Goal: Task Accomplishment & Management: Use online tool/utility

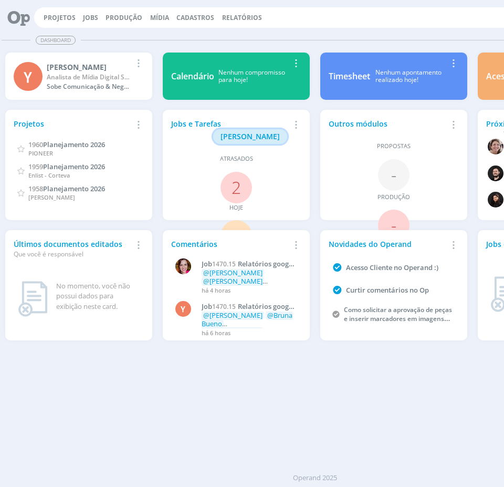
click at [246, 131] on span "[PERSON_NAME]" at bounding box center [250, 136] width 59 height 10
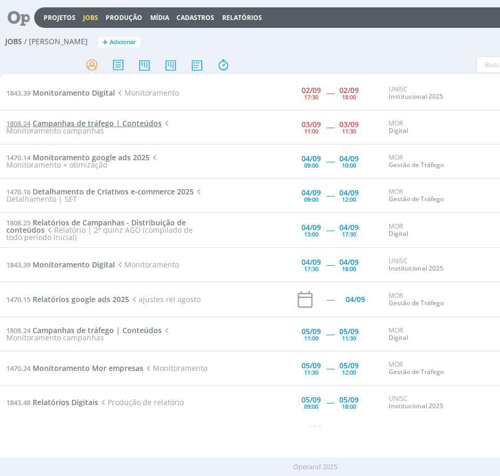
click at [138, 121] on span "Campanhas de tráfego | Conteúdos" at bounding box center [97, 123] width 129 height 10
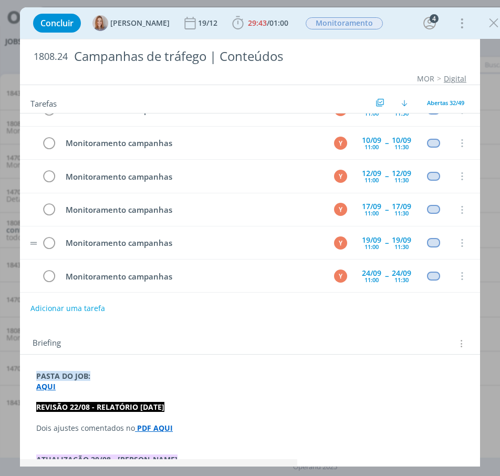
scroll to position [105, 0]
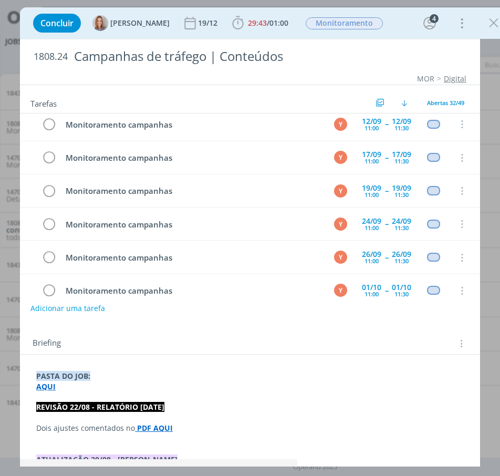
click at [109, 432] on p "Dois ajustes comentados no PDF AQUI" at bounding box center [250, 428] width 428 height 11
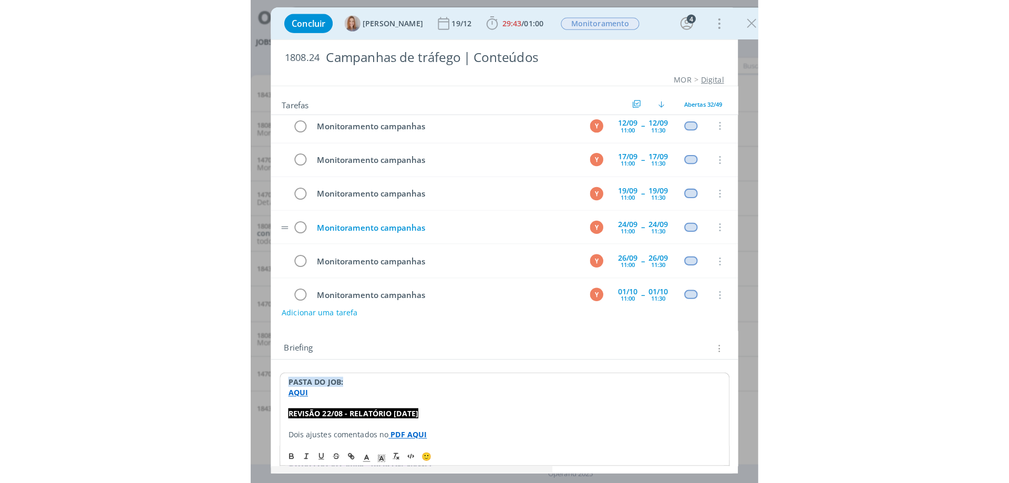
scroll to position [0, 0]
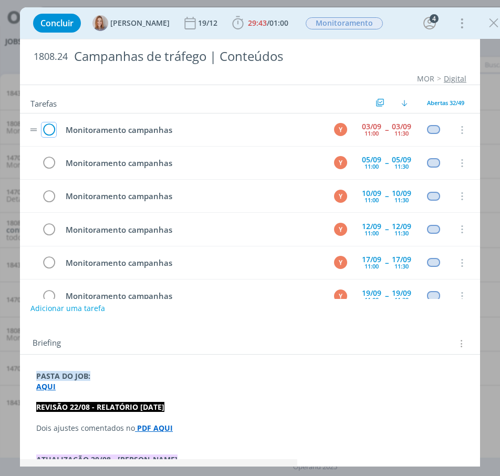
click at [48, 130] on icon "dialog" at bounding box center [49, 130] width 15 height 16
click at [265, 17] on span "29:43 / 01:00" at bounding box center [260, 23] width 60 height 16
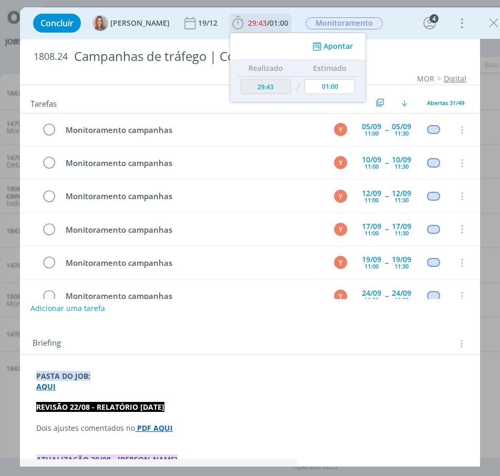
click at [323, 39] on div "Apontar" at bounding box center [298, 46] width 136 height 26
click at [328, 44] on button "Apontar" at bounding box center [332, 46] width 44 height 11
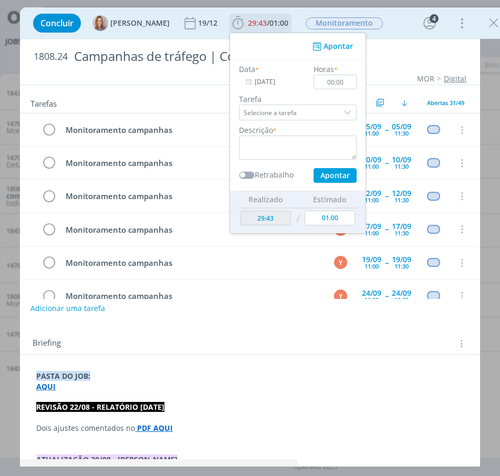
click at [315, 115] on input "Selecione a tarefa" at bounding box center [298, 113] width 118 height 16
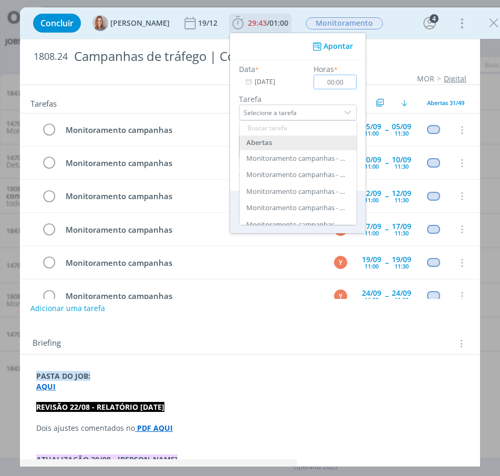
click at [332, 82] on input "00:00" at bounding box center [335, 82] width 43 height 15
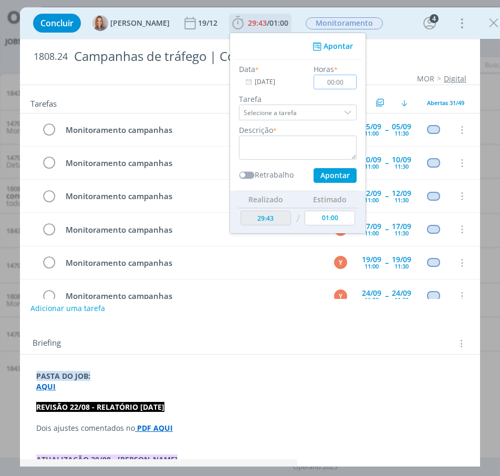
click at [338, 85] on input "00:00" at bounding box center [335, 82] width 43 height 15
click at [341, 79] on input "00:30" at bounding box center [335, 82] width 43 height 15
type input "00:30"
click at [306, 152] on textarea "dialog" at bounding box center [298, 148] width 118 height 24
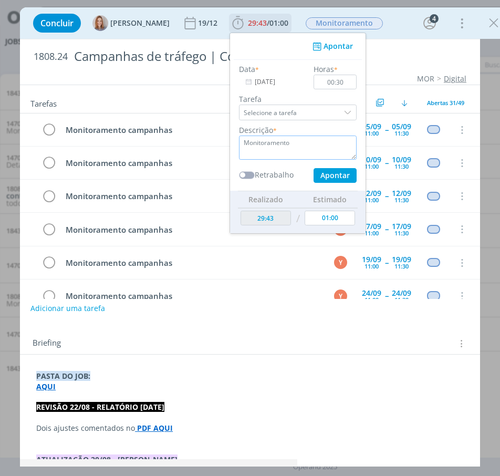
type textarea "Monitoramento"
click at [344, 176] on button "Apontar" at bounding box center [335, 175] width 43 height 15
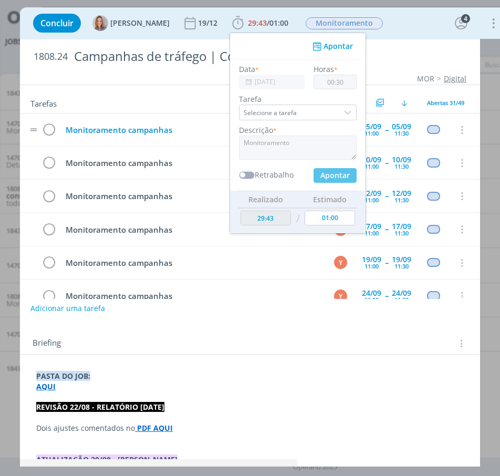
type input "30:13"
type input "00:00"
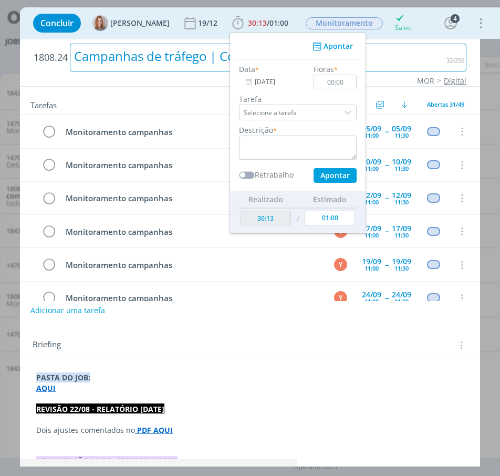
click at [498, 69] on div "Concluir Amanda Oliveira 19/12 30:13 / 01:00 Apontar Data * 03/09/2025 Horas * …" at bounding box center [250, 238] width 500 height 476
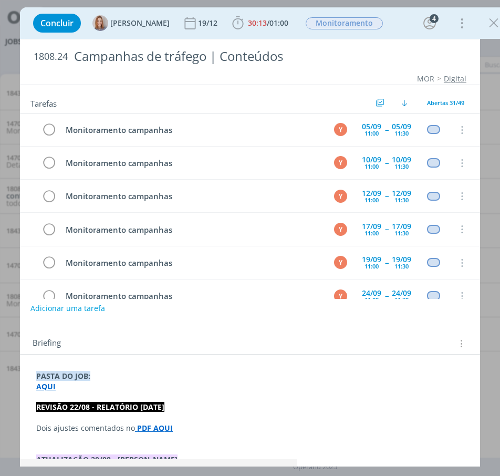
click at [3, 139] on div "Concluir Amanda Oliveira 19/12 30:13 / 01:00 Apontar Data * 03/09/2025 Horas * …" at bounding box center [250, 238] width 500 height 476
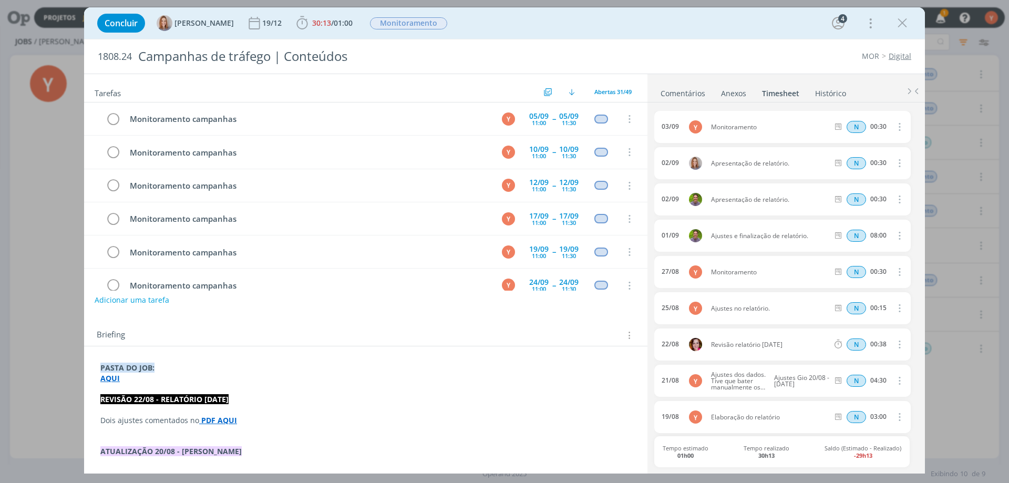
drag, startPoint x: 894, startPoint y: 19, endPoint x: 425, endPoint y: 103, distance: 476.6
click at [504, 19] on button "dialog" at bounding box center [902, 23] width 16 height 16
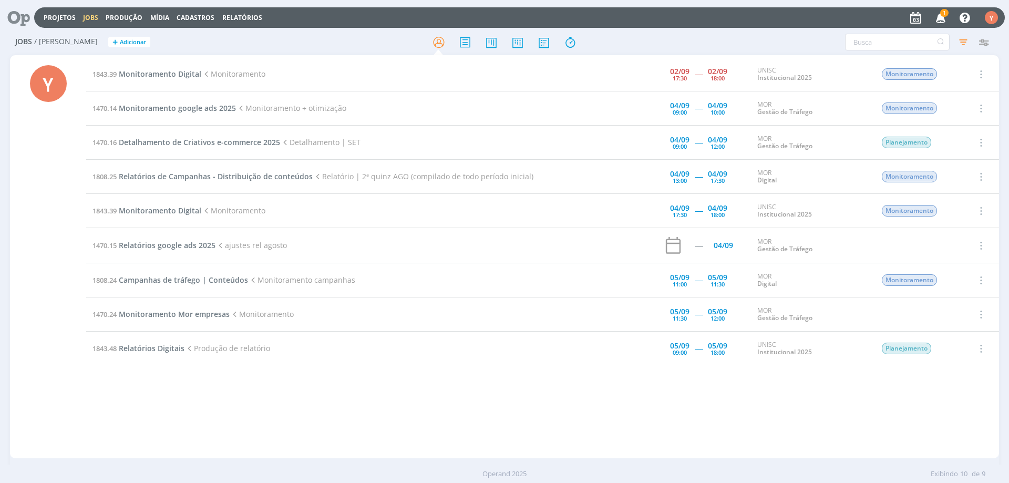
click at [147, 79] on td "1843.39 Monitoramento Digital Monitoramento" at bounding box center [334, 74] width 496 height 34
click at [162, 72] on span "Monitoramento Digital" at bounding box center [160, 74] width 82 height 10
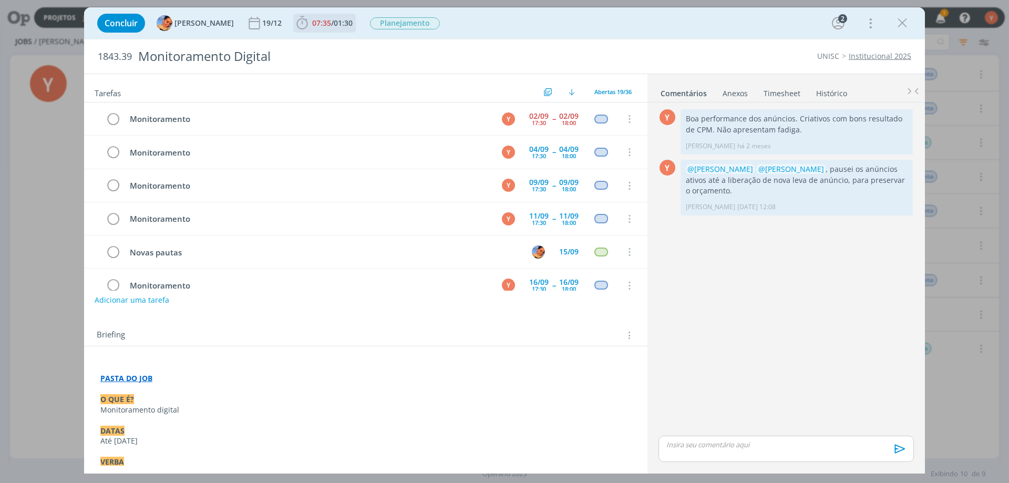
click at [334, 27] on span "01:30" at bounding box center [343, 23] width 19 height 10
drag, startPoint x: 111, startPoint y: 118, endPoint x: 350, endPoint y: 148, distance: 241.4
click at [110, 118] on icon "dialog" at bounding box center [113, 119] width 15 height 16
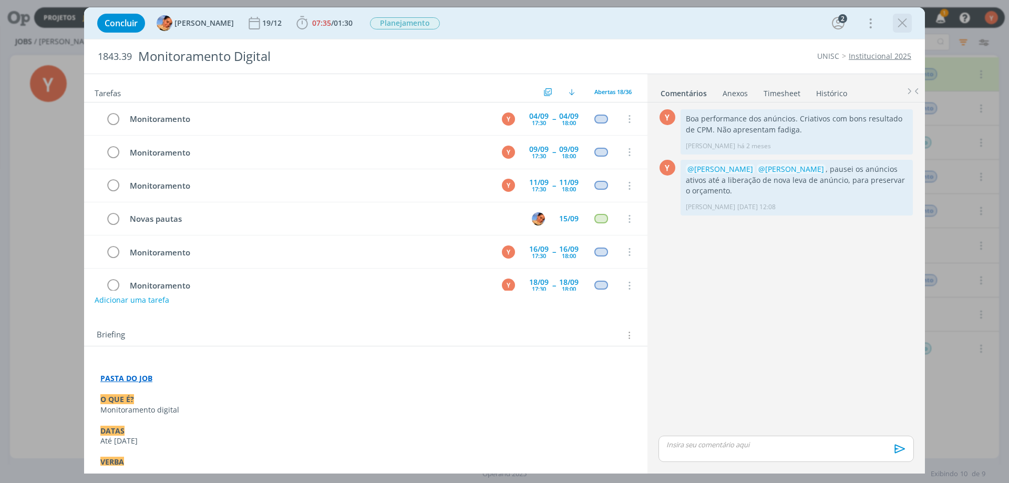
click at [504, 27] on icon "dialog" at bounding box center [902, 23] width 16 height 16
